Goal: Information Seeking & Learning: Learn about a topic

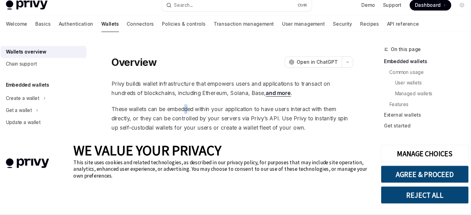
drag, startPoint x: 186, startPoint y: 99, endPoint x: 189, endPoint y: 101, distance: 3.3
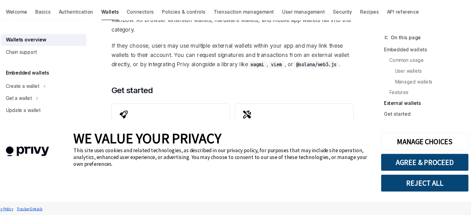
scroll to position [71, 0]
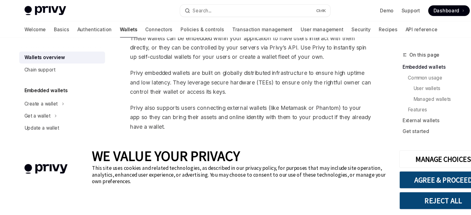
type textarea "*"
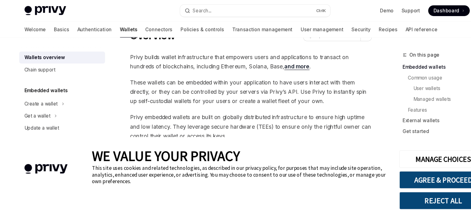
scroll to position [0, 0]
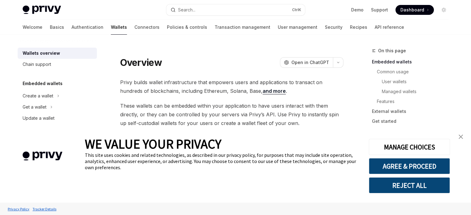
click at [161, 81] on span "Privy builds wallet infrastructure that empowers users and applications to tran…" at bounding box center [231, 86] width 223 height 17
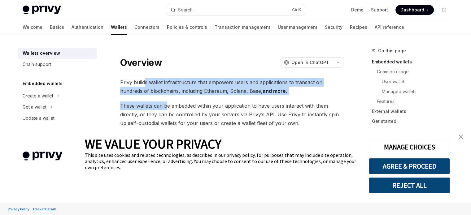
drag, startPoint x: 143, startPoint y: 72, endPoint x: 167, endPoint y: 104, distance: 40.0
click at [167, 104] on span "These wallets can be embedded within your application to have users interact wi…" at bounding box center [231, 115] width 223 height 26
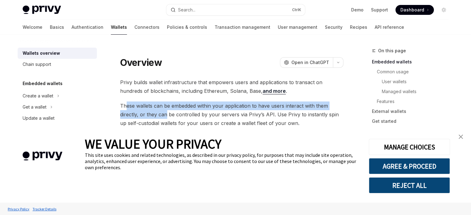
drag, startPoint x: 129, startPoint y: 109, endPoint x: 166, endPoint y: 118, distance: 38.6
click at [166, 118] on span "These wallets can be embedded within your application to have users interact wi…" at bounding box center [231, 115] width 223 height 26
